Goal: Task Accomplishment & Management: Use online tool/utility

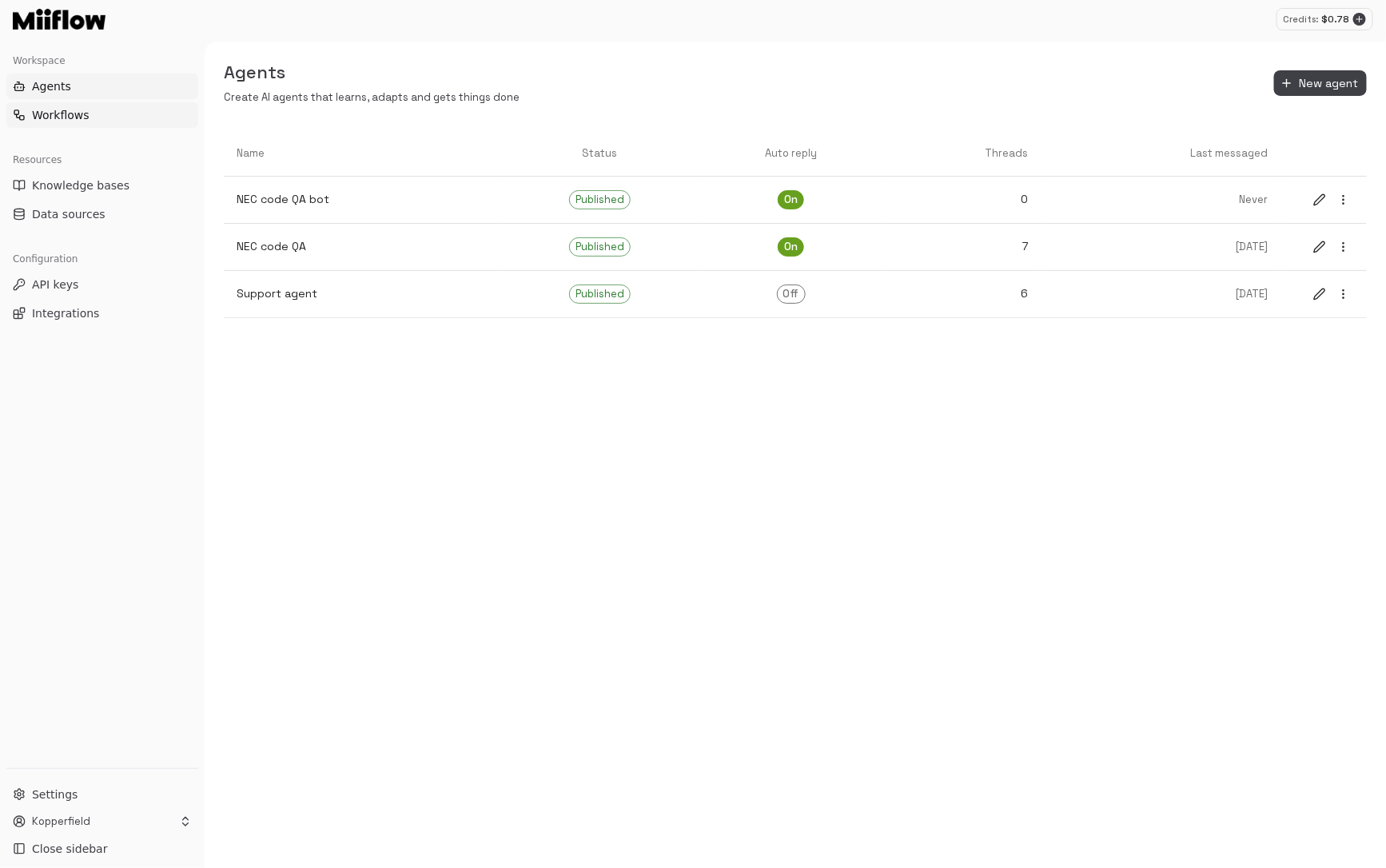
click at [107, 108] on button "Workflows" at bounding box center [102, 114] width 192 height 26
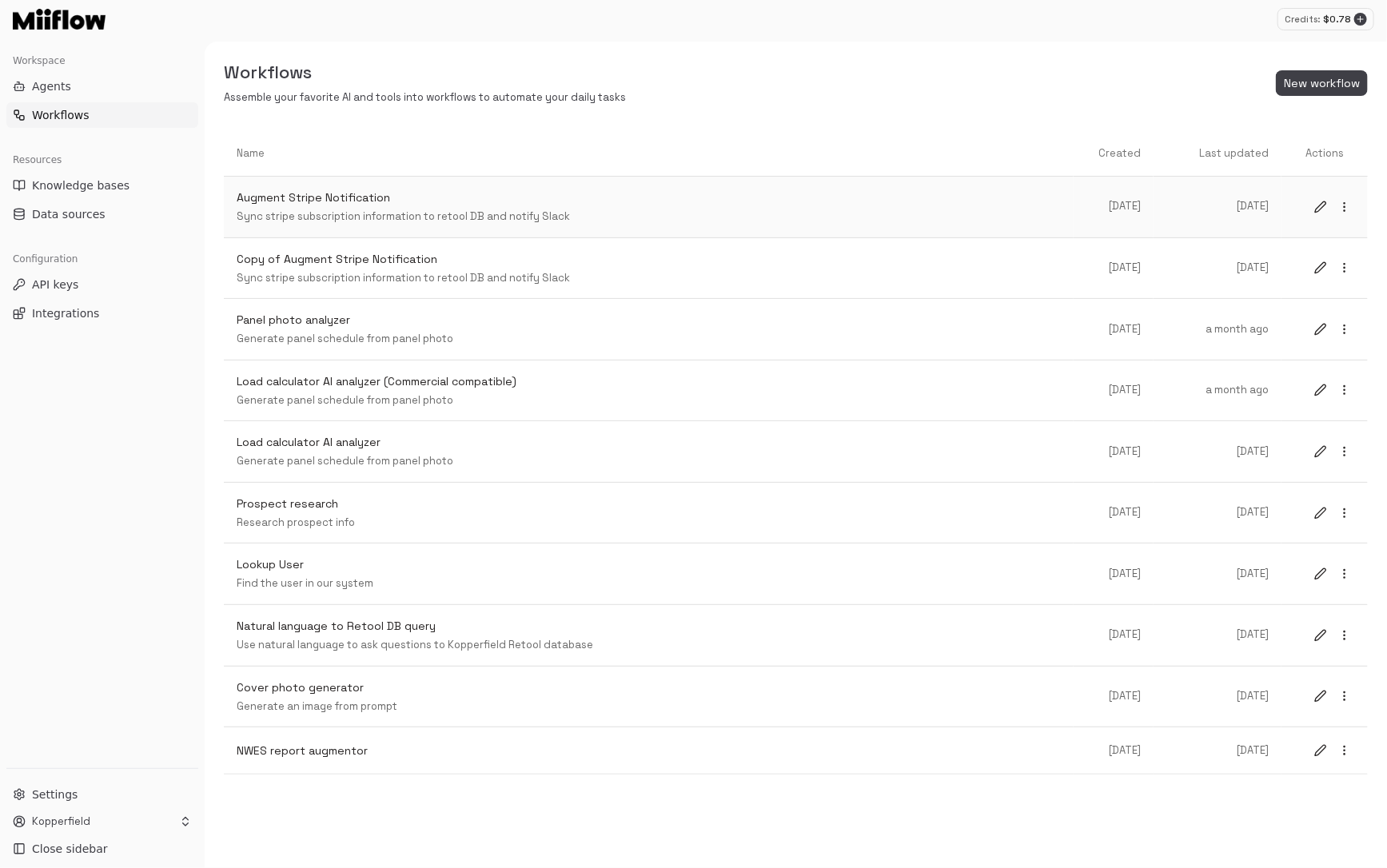
click at [425, 202] on p "Augment Stripe Notification" at bounding box center [649, 198] width 824 height 17
click at [419, 212] on p "Sync stripe subscription information to retool DB and notify Slack" at bounding box center [649, 217] width 824 height 15
click at [1319, 202] on icon "edit" at bounding box center [1321, 207] width 13 height 13
click at [1320, 203] on icon "edit" at bounding box center [1321, 207] width 13 height 13
click at [1080, 61] on div "Workflows Assemble your favorite AI and tools into workflows to automate your d…" at bounding box center [795, 82] width 1183 height 44
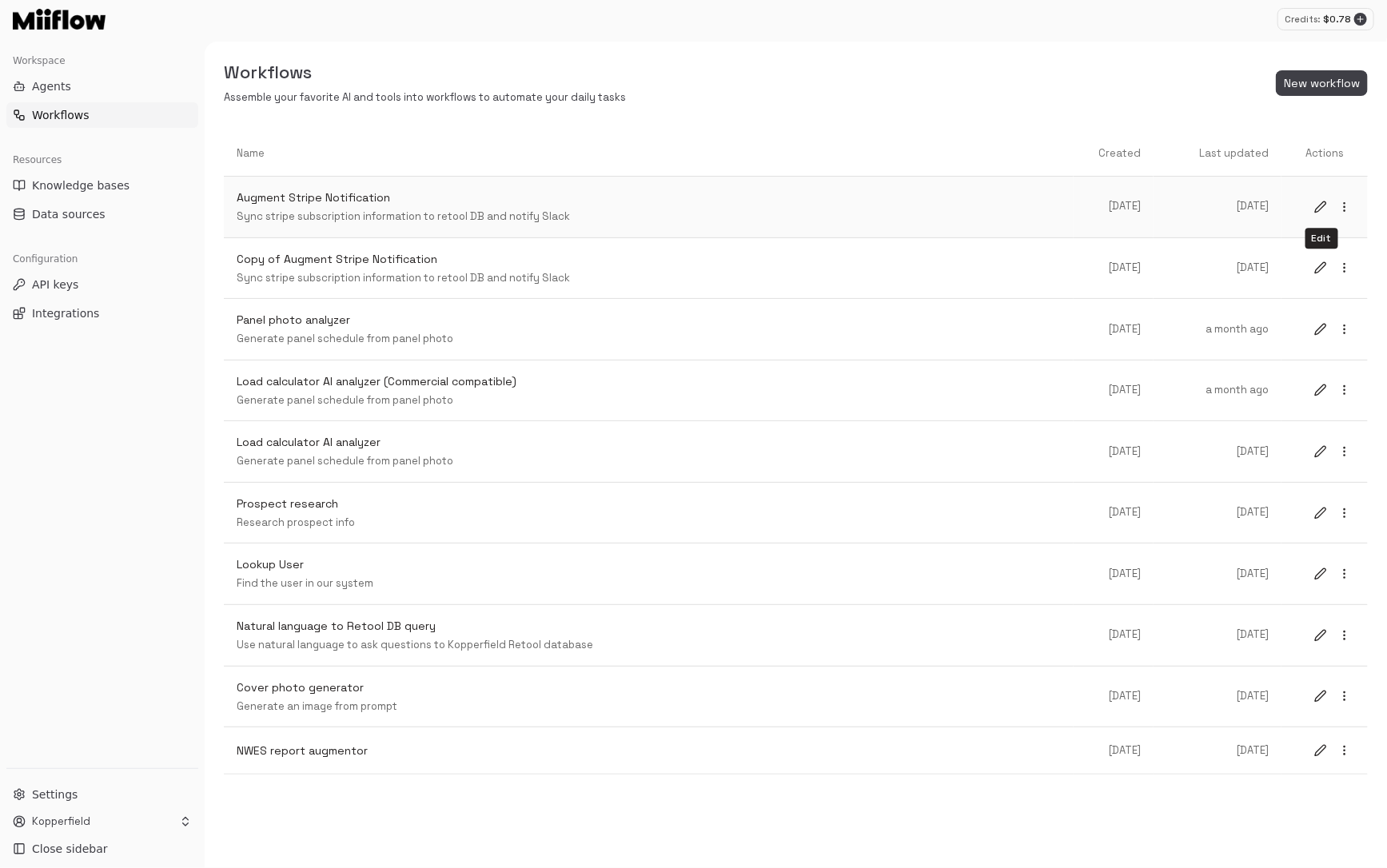
click at [1321, 205] on icon "edit" at bounding box center [1321, 207] width 13 height 13
click at [1319, 202] on icon "edit" at bounding box center [1321, 207] width 13 height 13
click at [794, 255] on p "Copy of Augment Stripe Notification" at bounding box center [649, 260] width 824 height 17
click at [810, 205] on p "Augment Stripe Notification" at bounding box center [649, 198] width 824 height 17
click at [704, 268] on div "Copy of Augment Stripe Notification Sync stripe subscription information to ret…" at bounding box center [649, 269] width 824 height 35
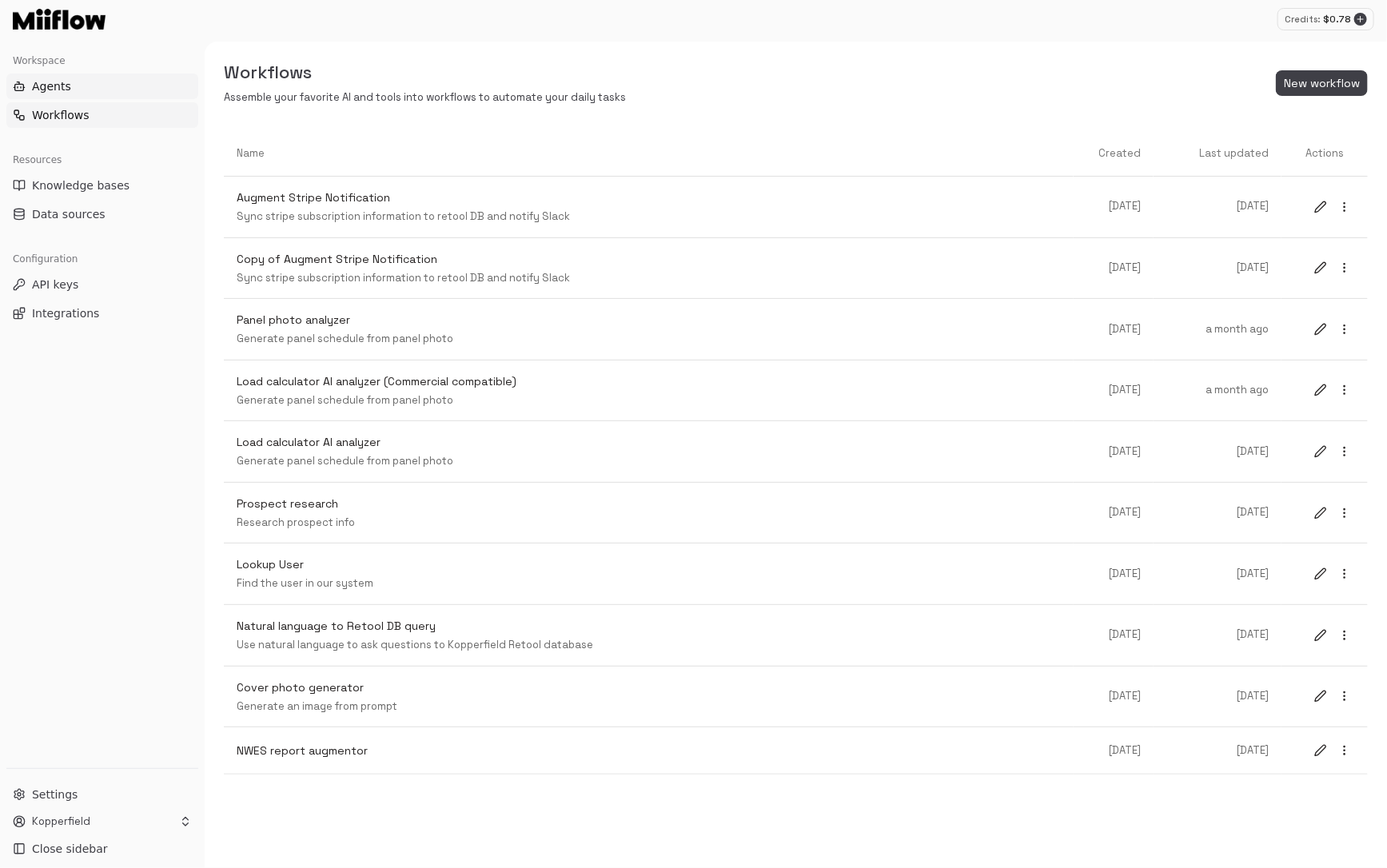
click at [128, 88] on button "Agents" at bounding box center [102, 86] width 192 height 26
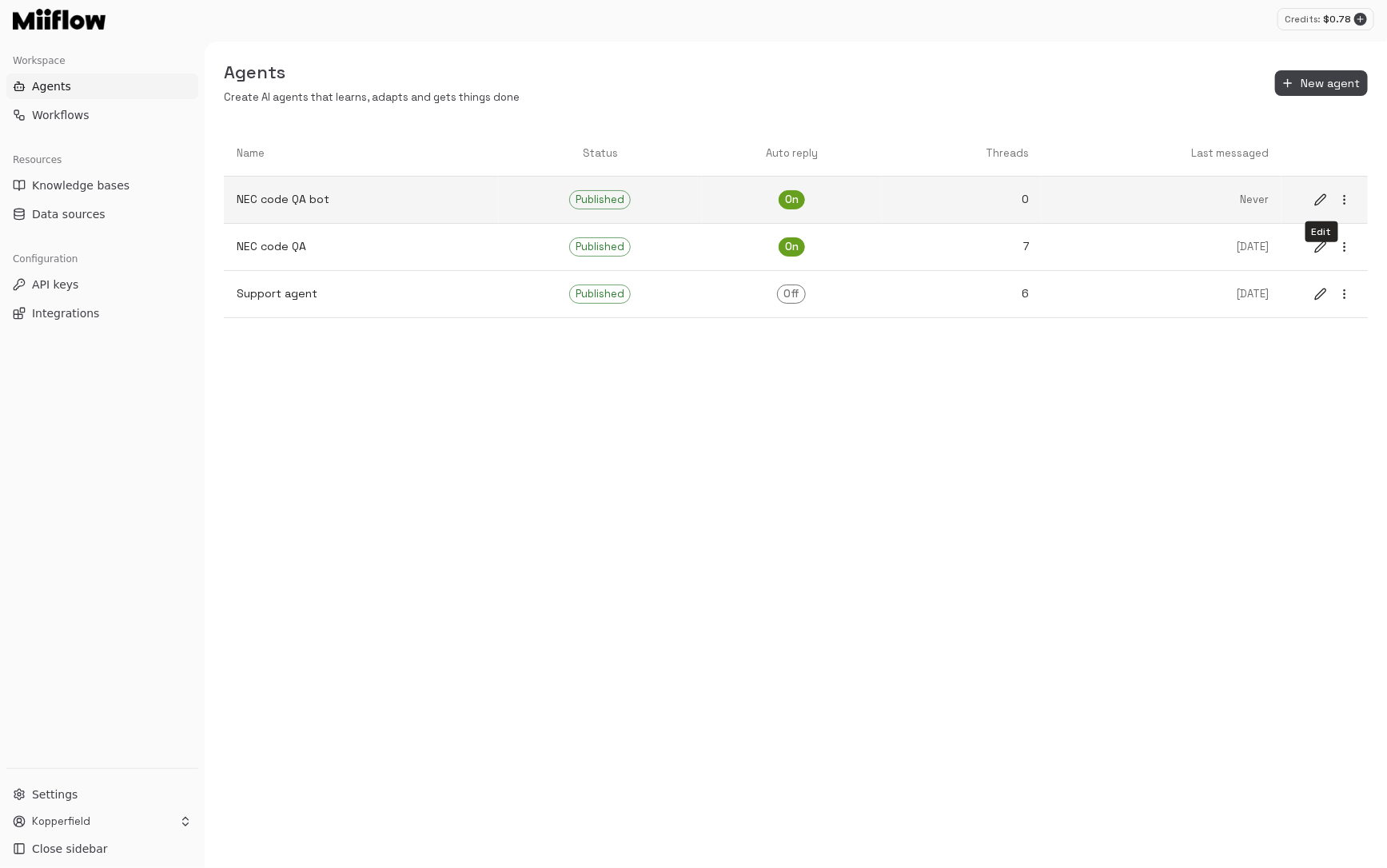
click at [1319, 192] on button "edit" at bounding box center [1321, 200] width 21 height 21
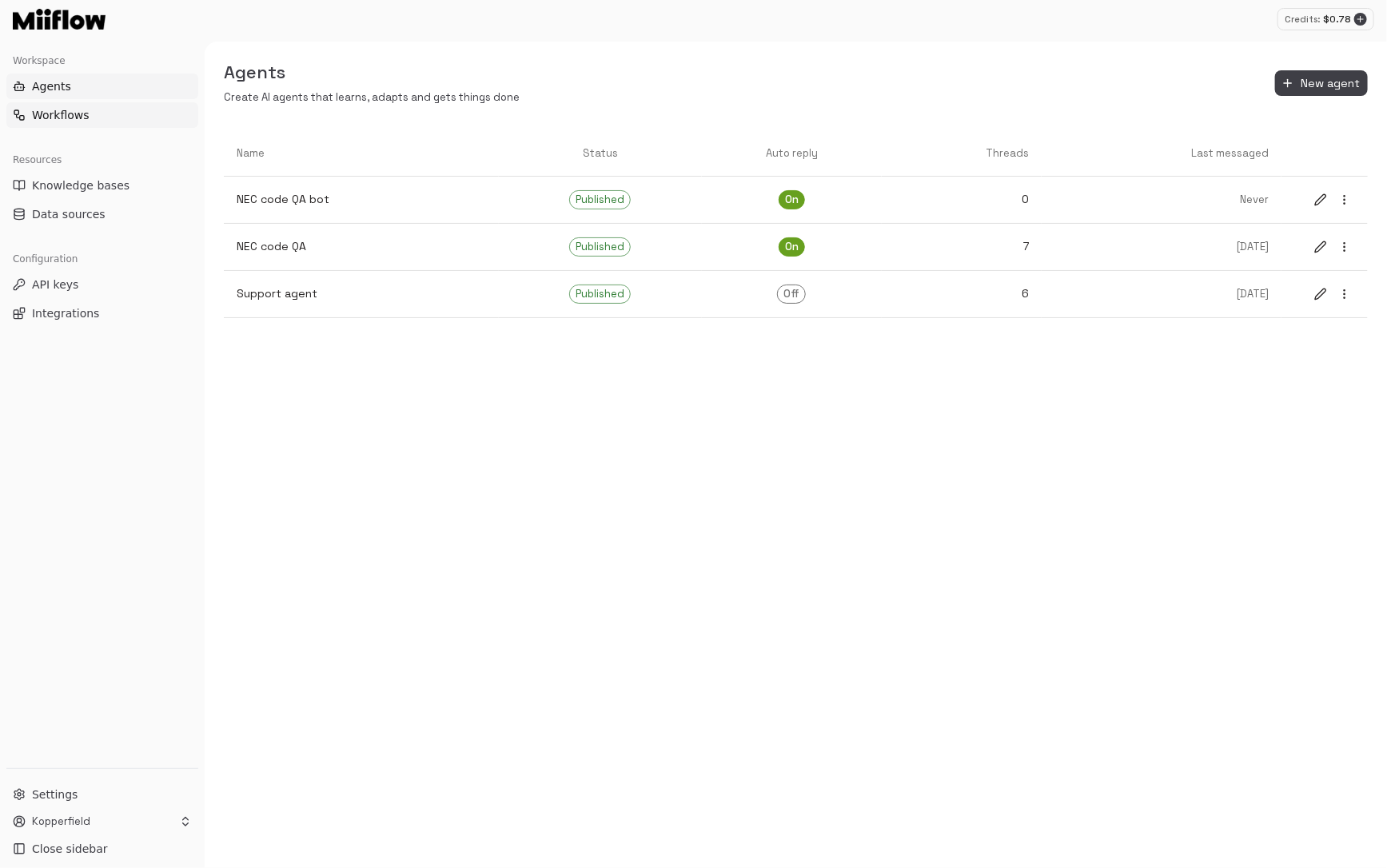
click at [116, 118] on button "Workflows" at bounding box center [102, 114] width 192 height 26
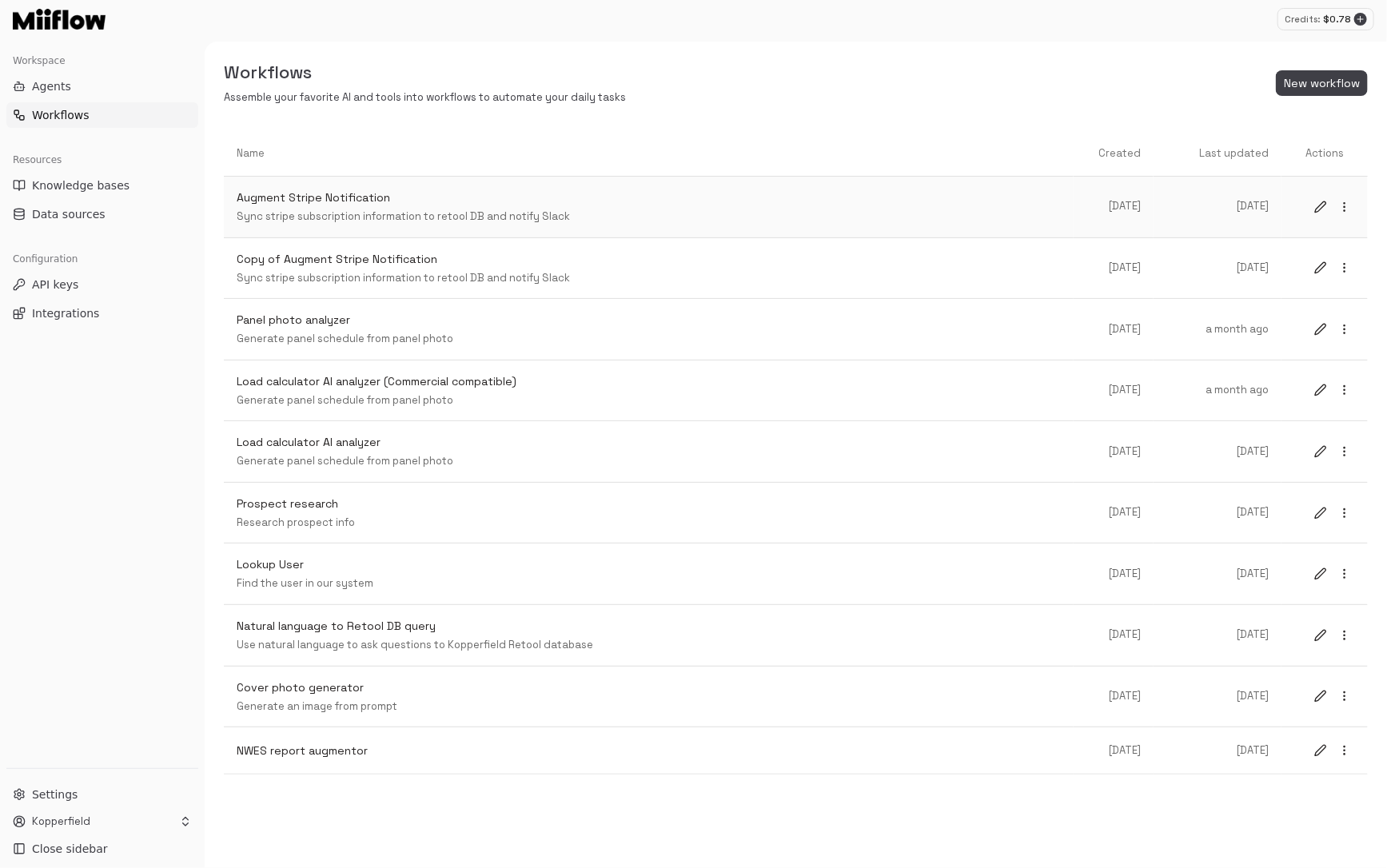
click at [948, 208] on div "Augment Stripe Notification Sync stripe subscription information to retool DB a…" at bounding box center [649, 206] width 824 height 35
click at [916, 203] on p "Augment Stripe Notification" at bounding box center [649, 198] width 824 height 17
click at [1320, 201] on icon "edit" at bounding box center [1321, 207] width 13 height 13
click at [1319, 267] on icon "edit" at bounding box center [1320, 268] width 10 height 10
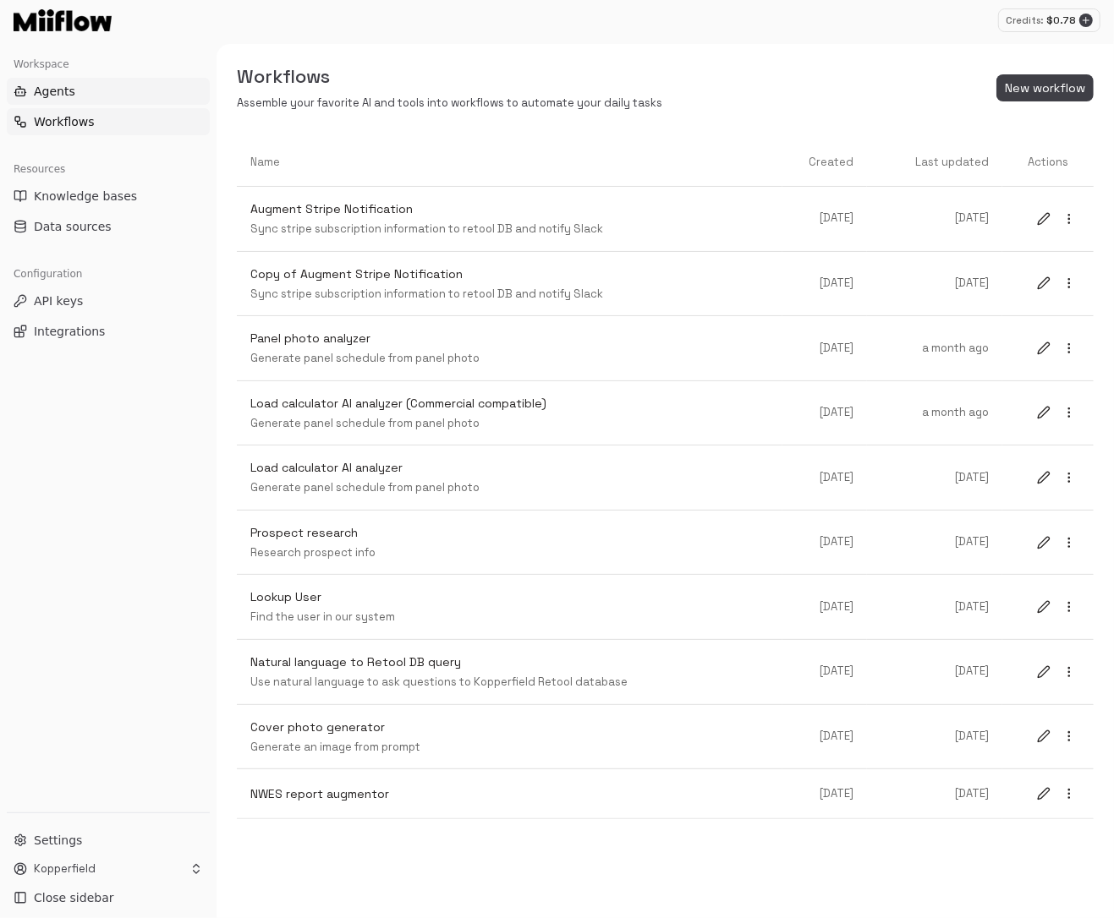
click at [90, 92] on button "Agents" at bounding box center [108, 91] width 203 height 27
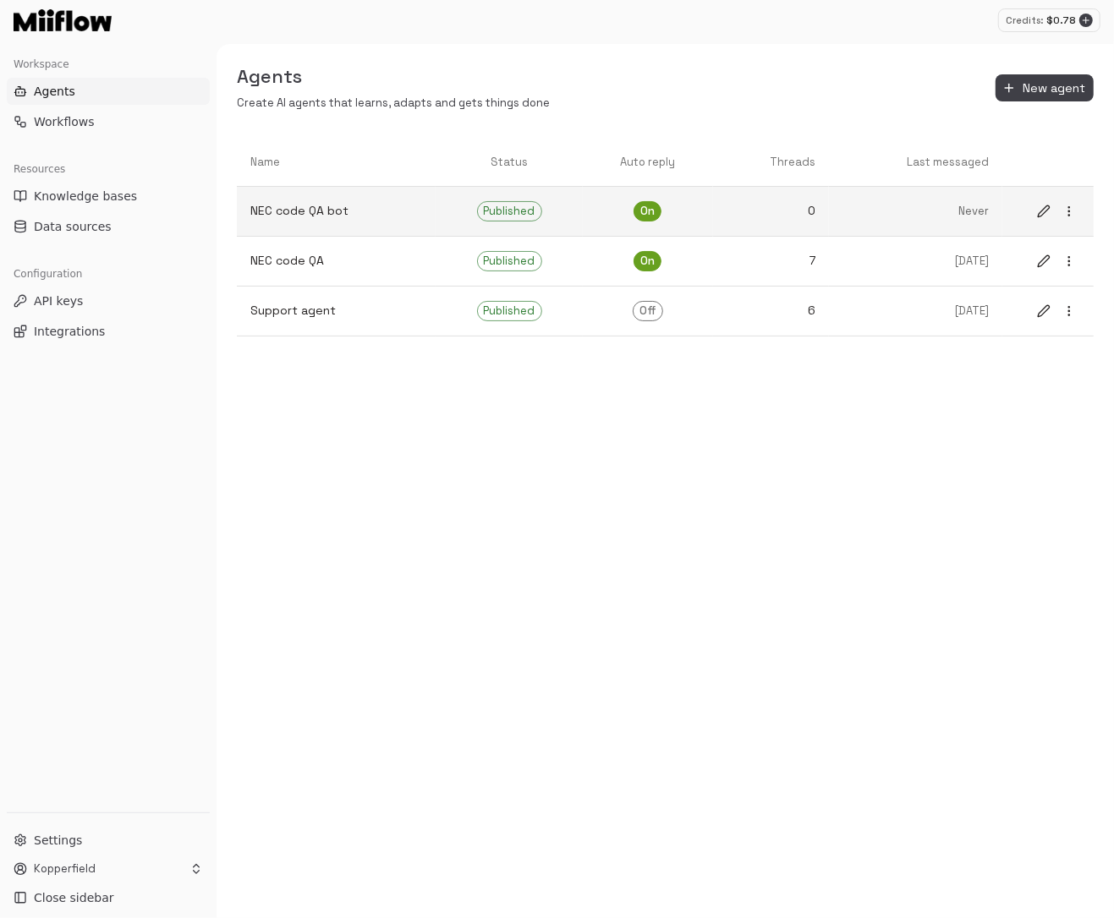
click at [1044, 205] on icon "edit" at bounding box center [1044, 212] width 14 height 14
